Goal: Ask a question

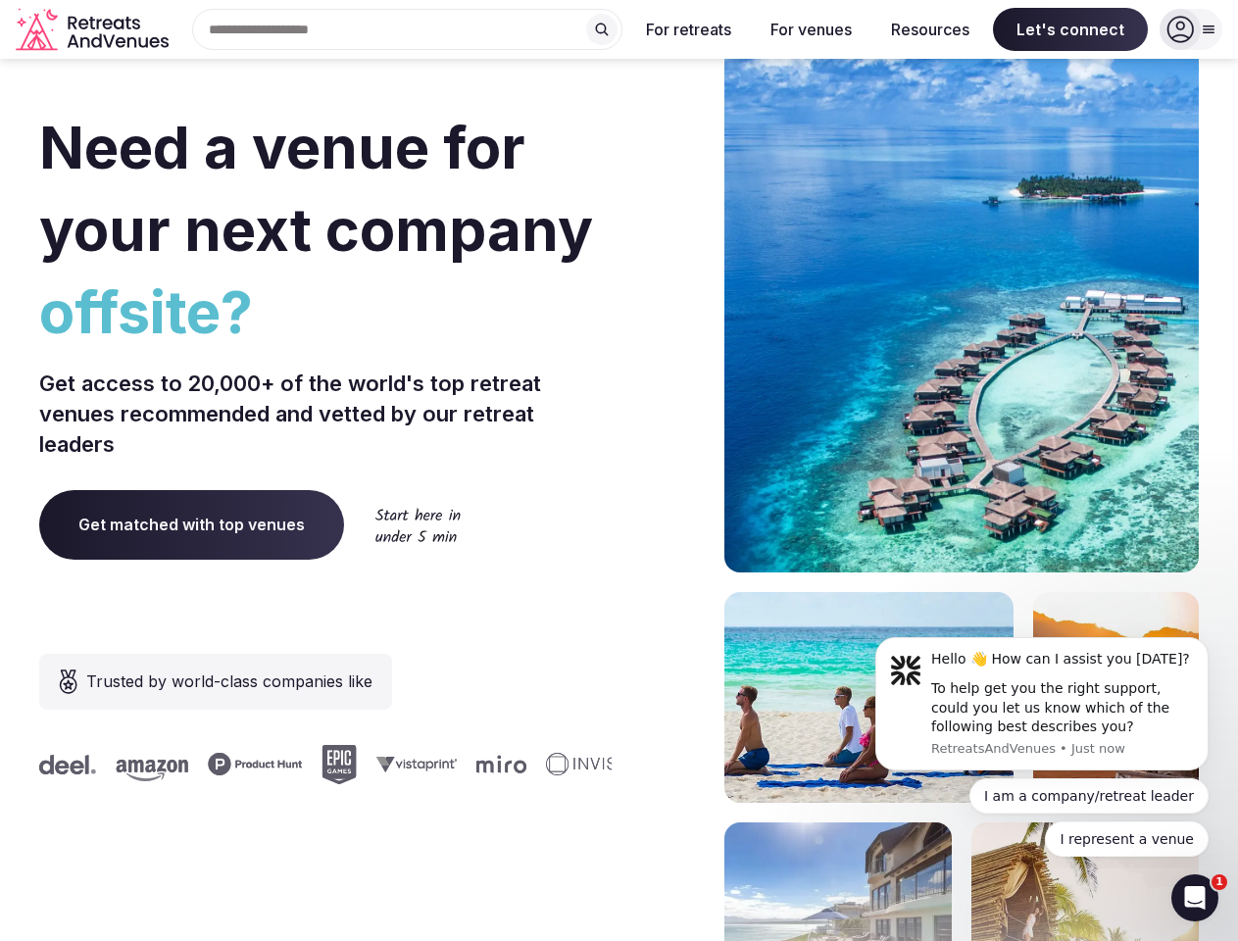
click at [618, 470] on div "Need a venue for your next company offsite? Get access to 20,000+ of the world'…" at bounding box center [618, 586] width 1159 height 1181
click at [408, 29] on div "Search Popular Destinations [GEOGRAPHIC_DATA], [GEOGRAPHIC_DATA] [GEOGRAPHIC_DA…" at bounding box center [399, 29] width 446 height 41
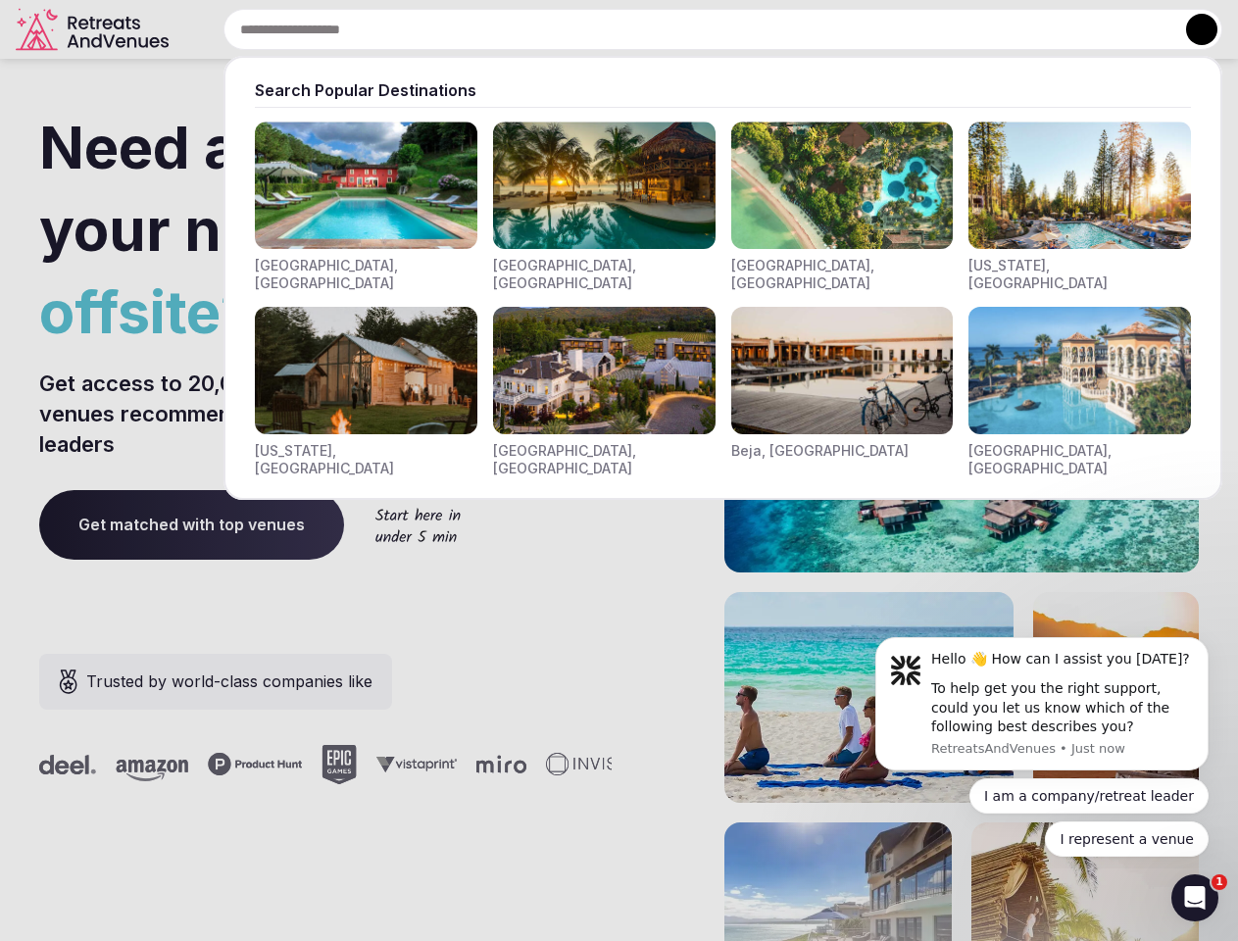
click at [602, 29] on input "text" at bounding box center [722, 29] width 999 height 41
click at [689, 29] on input "text" at bounding box center [722, 29] width 999 height 41
click at [810, 29] on input "text" at bounding box center [722, 29] width 999 height 41
click at [930, 29] on input "text" at bounding box center [722, 29] width 999 height 41
click at [1070, 29] on input "text" at bounding box center [722, 29] width 999 height 41
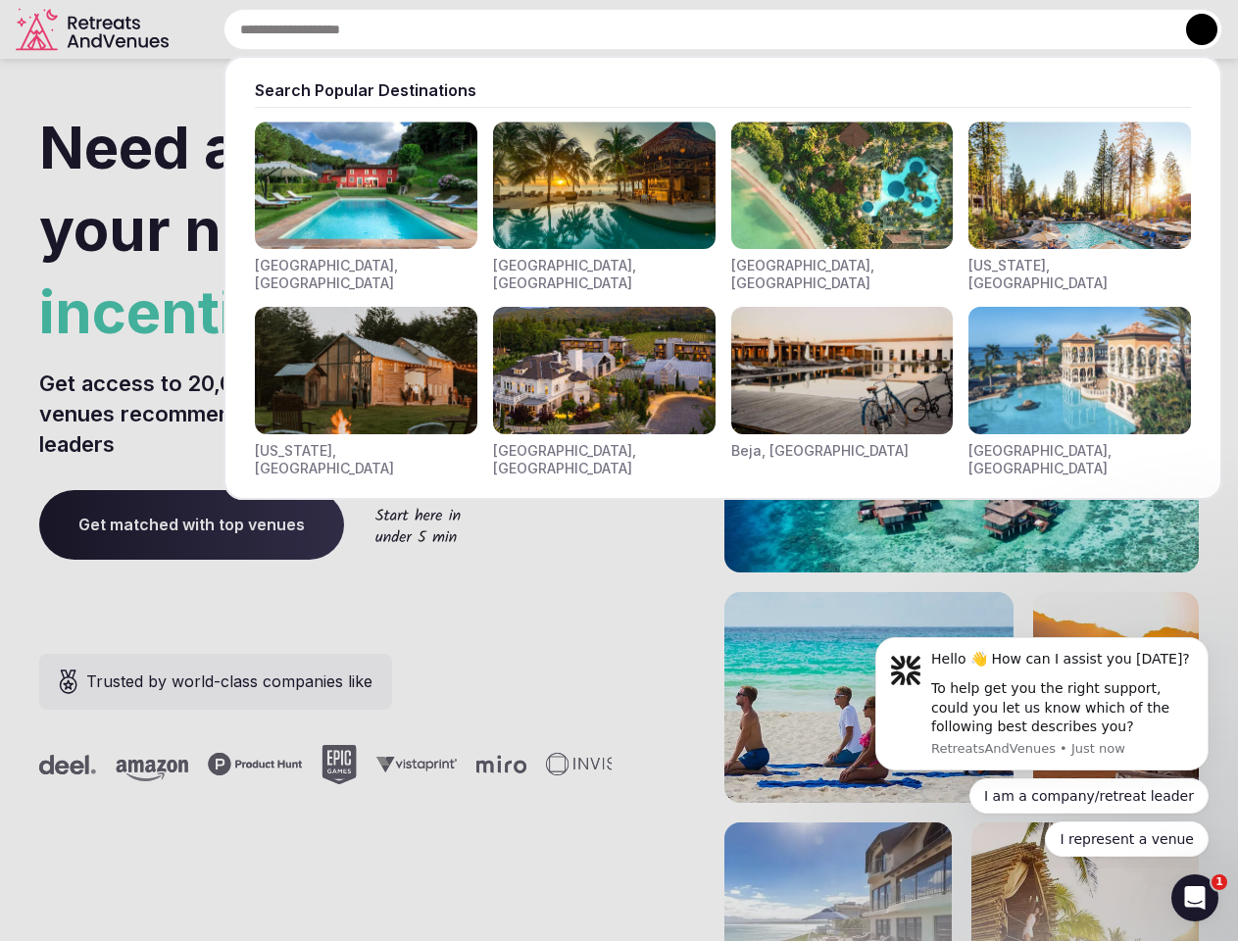
click at [1191, 29] on button at bounding box center [1201, 29] width 31 height 31
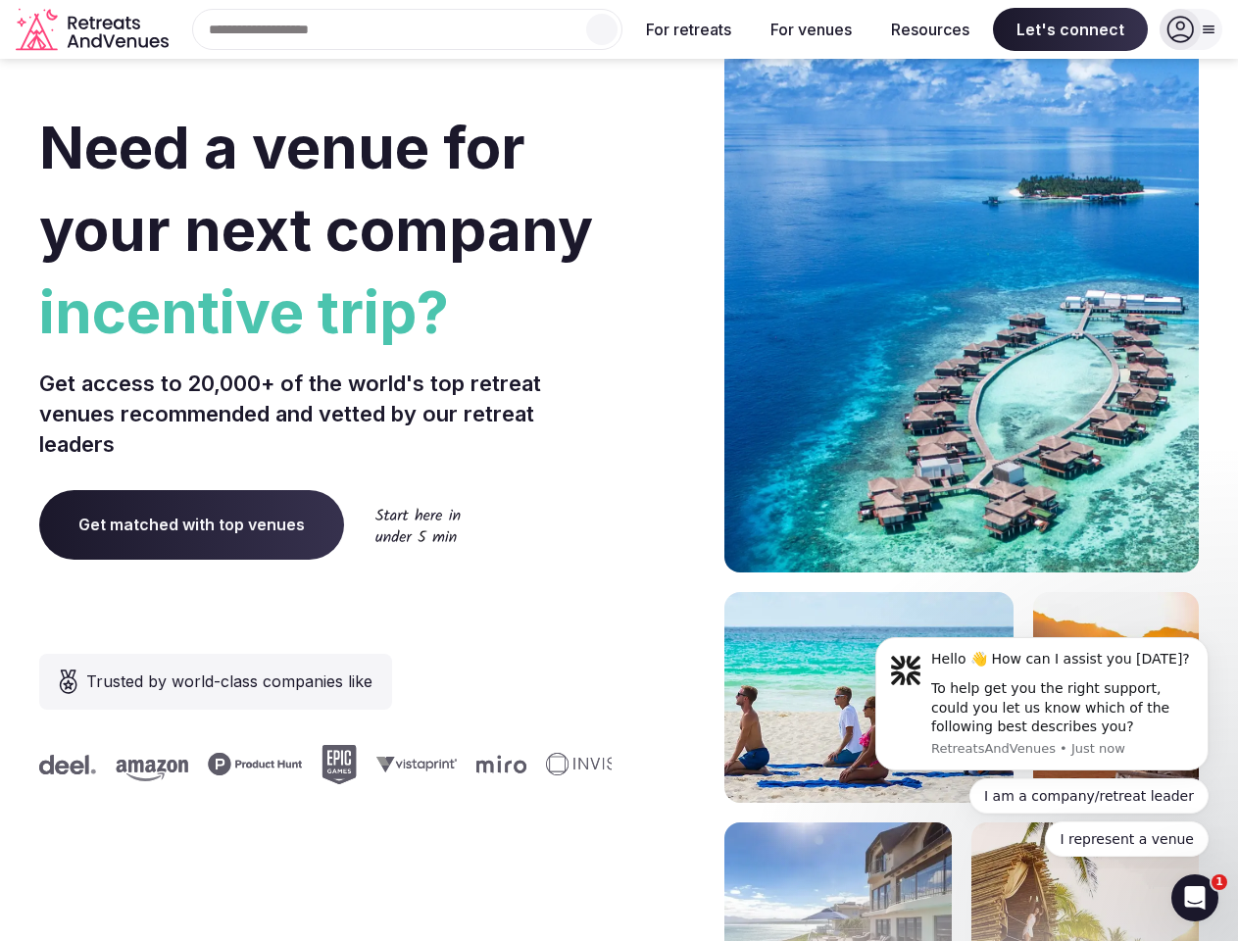
click at [1042, 704] on div "To help get you the right support, could you let us know which of the following…" at bounding box center [1062, 708] width 263 height 58
